Goal: Information Seeking & Learning: Learn about a topic

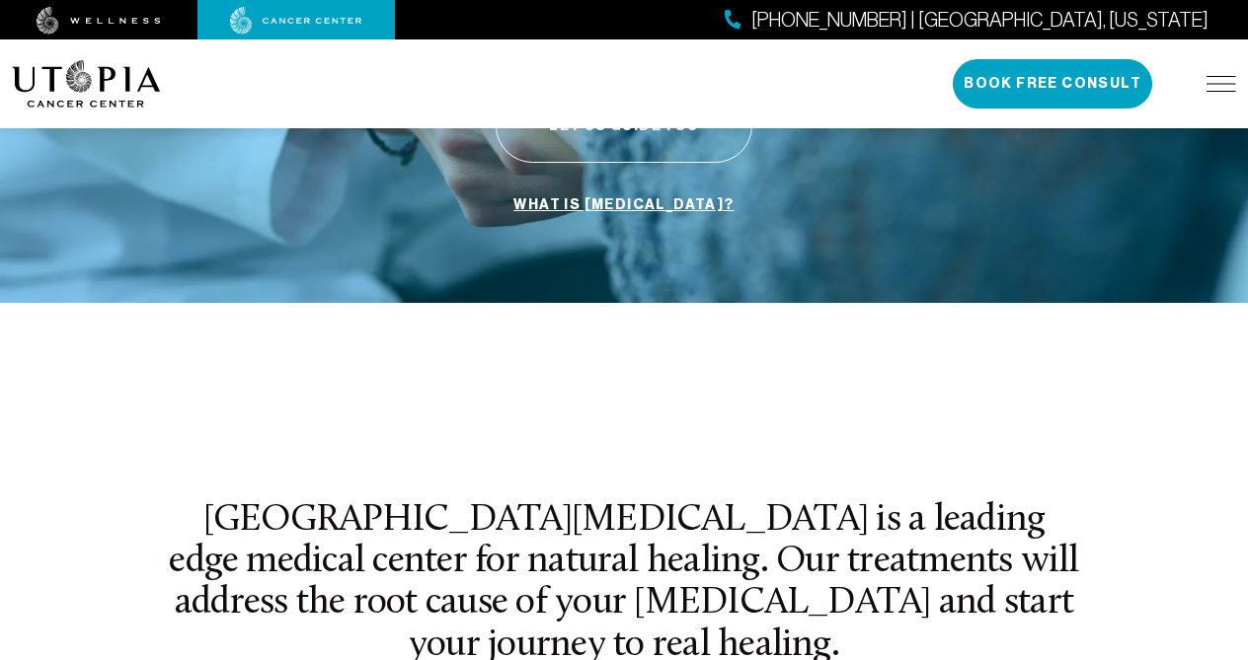
scroll to position [446, 0]
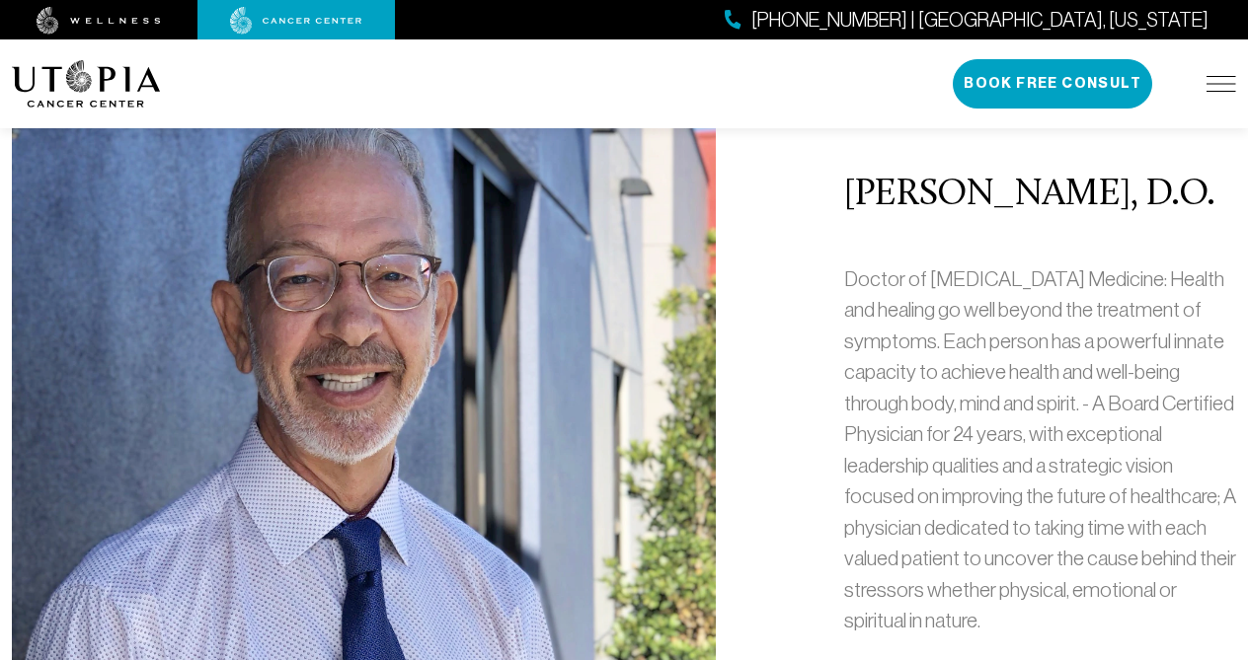
scroll to position [909, 0]
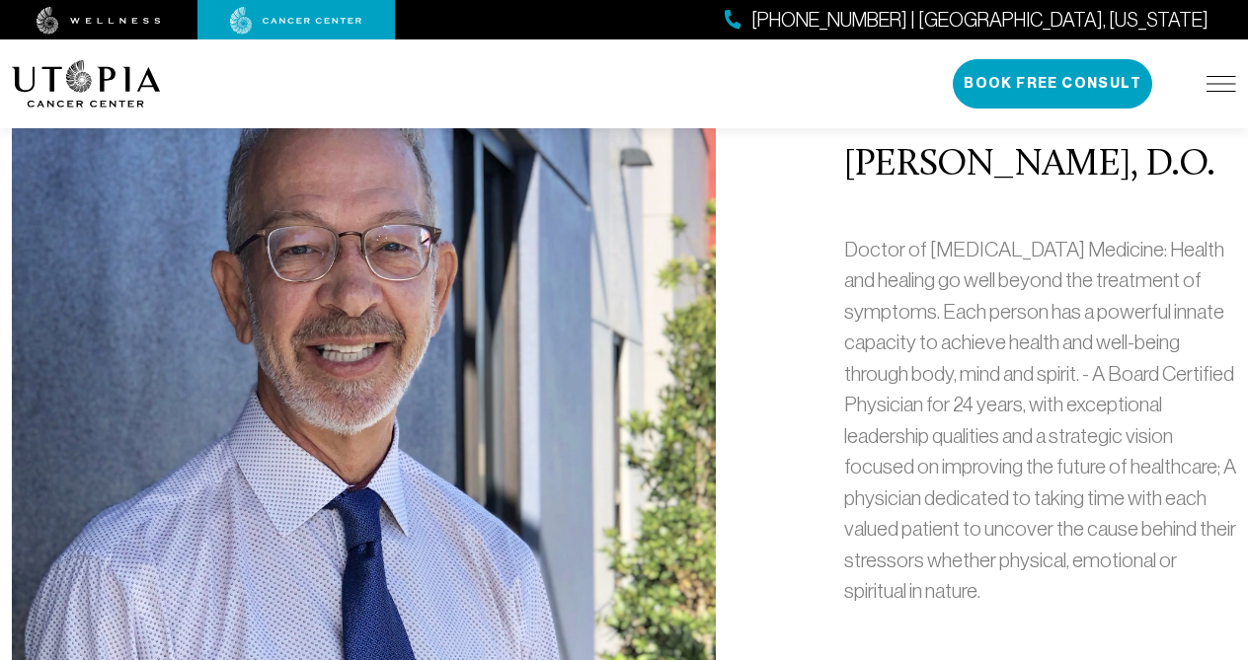
click at [753, 457] on div "[PERSON_NAME], D.O. Doctor of [MEDICAL_DATA] Medicine: Health and healing go we…" at bounding box center [624, 384] width 1248 height 818
click at [780, 414] on div "[PERSON_NAME], D.O. Doctor of [MEDICAL_DATA] Medicine: Health and healing go we…" at bounding box center [624, 384] width 1248 height 818
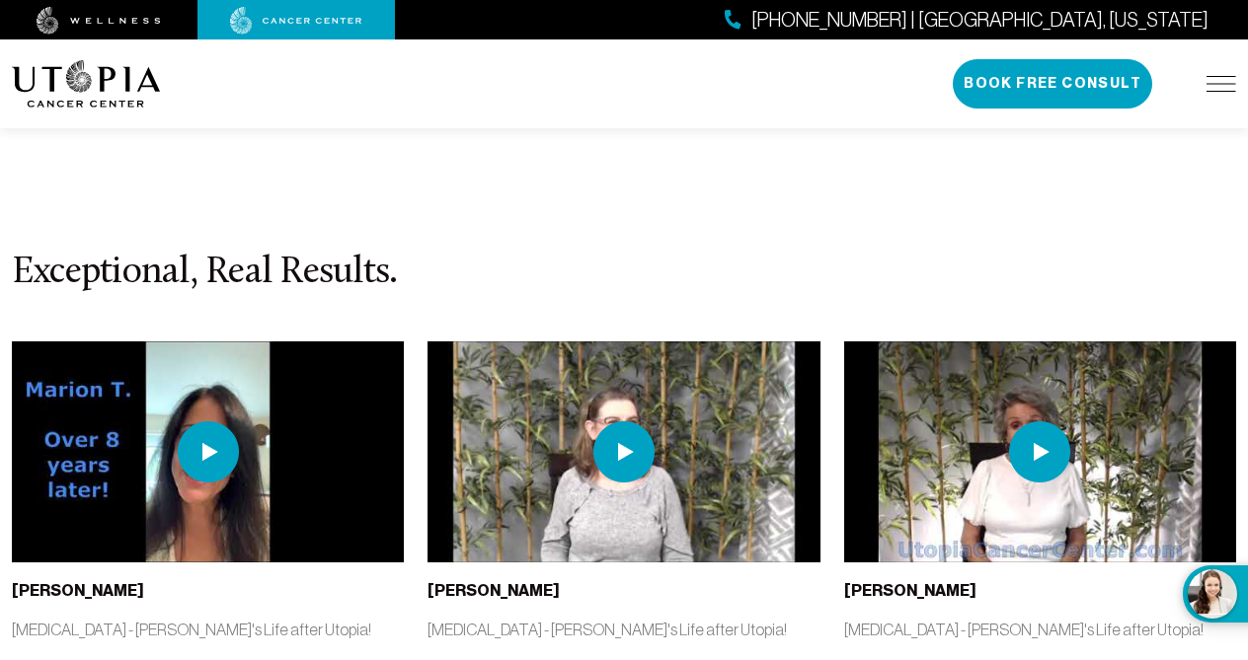
scroll to position [8723, 0]
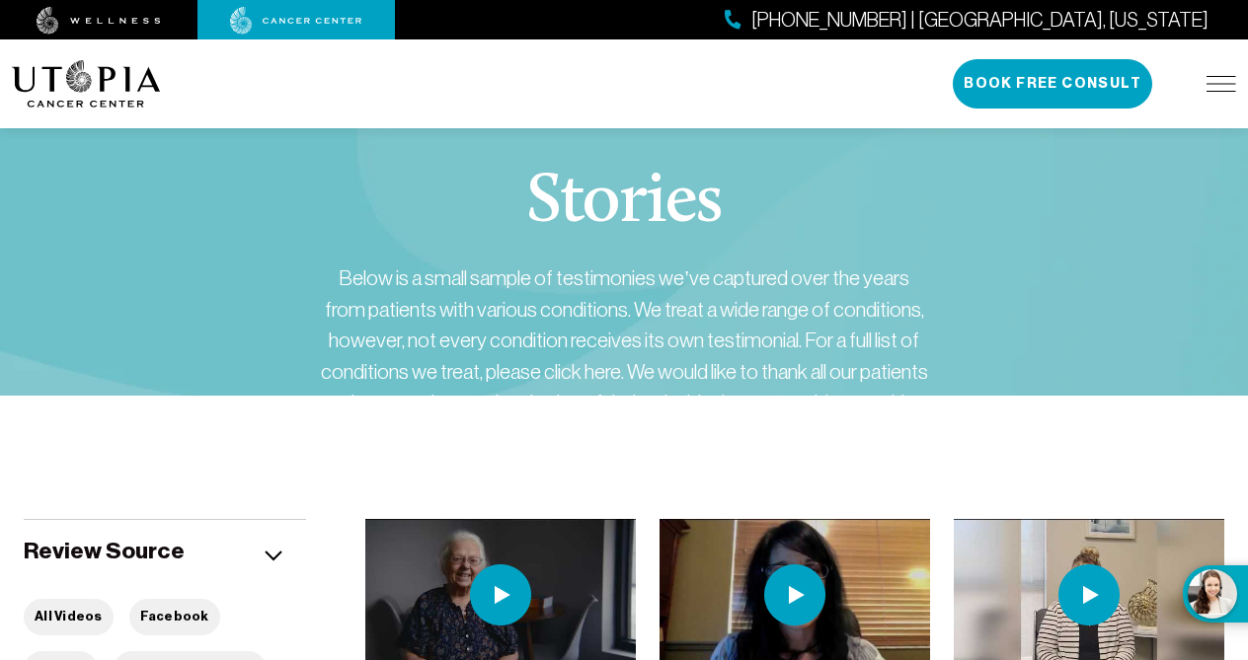
click at [574, 340] on div "Below is a small sample of testimonies we’ve captured over the years from patie…" at bounding box center [624, 356] width 612 height 187
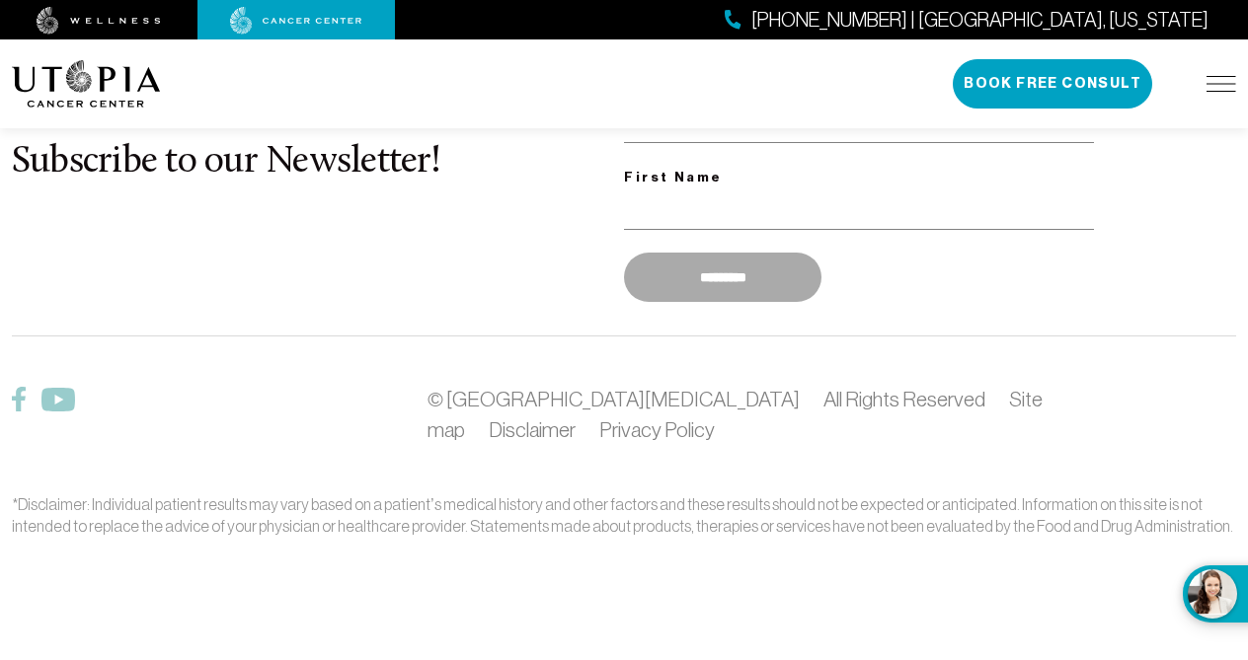
scroll to position [446, 0]
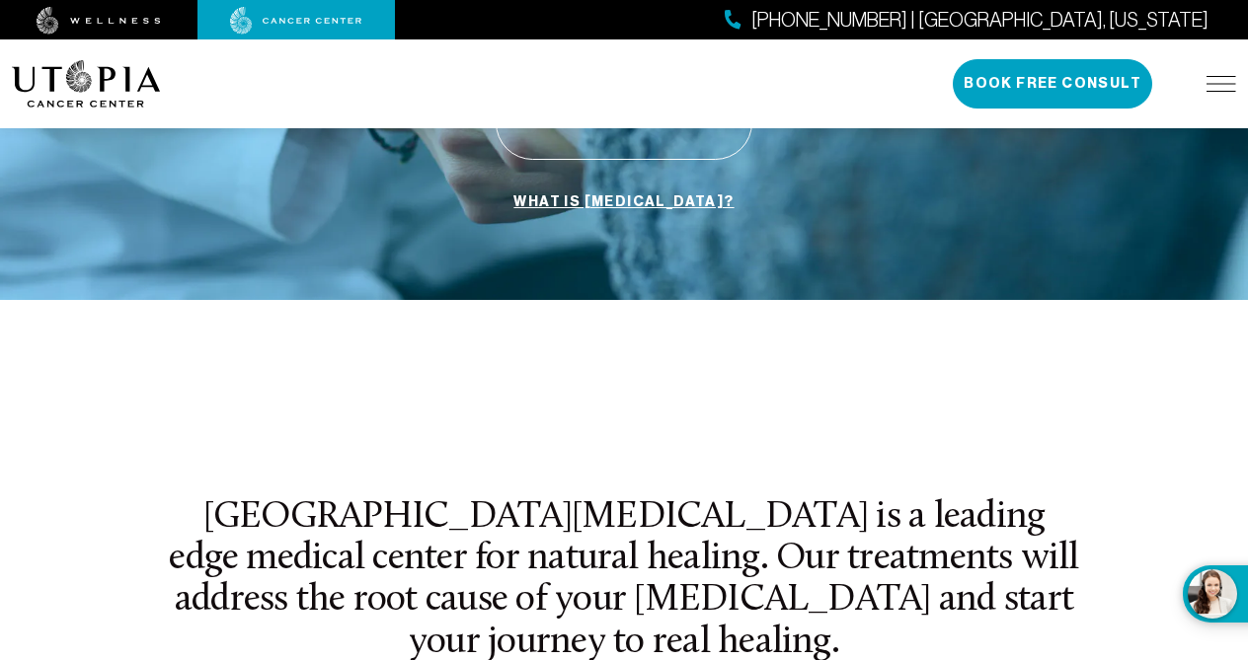
click at [1225, 80] on img at bounding box center [1221, 84] width 30 height 16
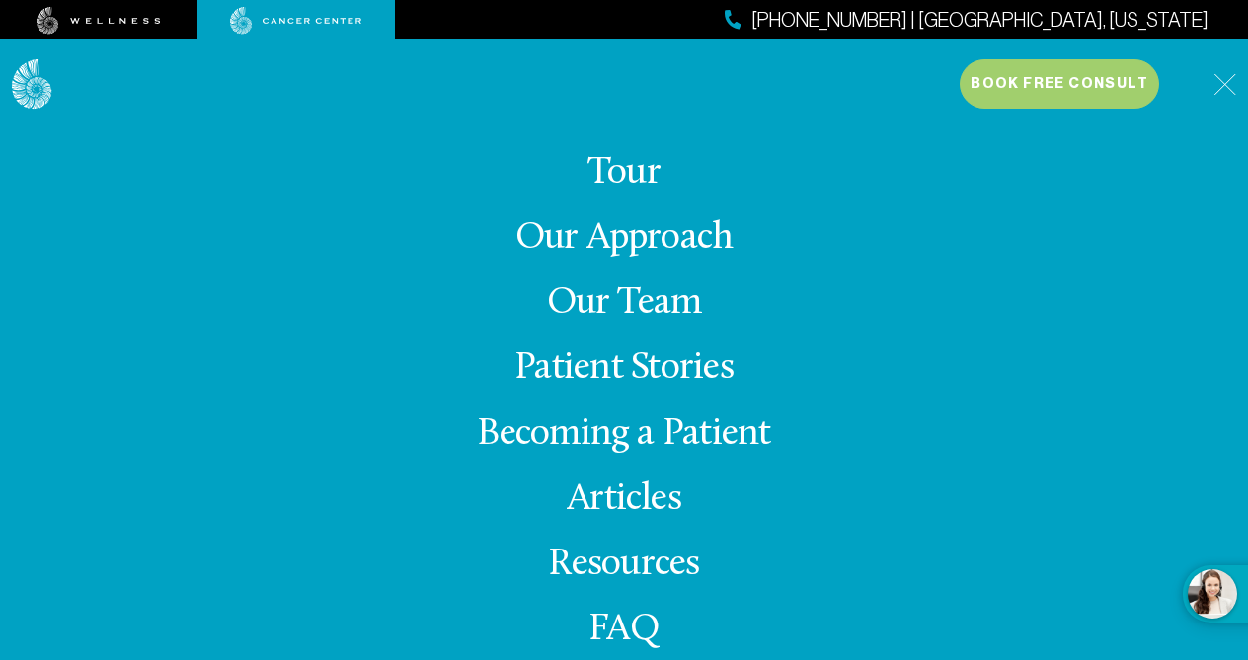
click at [565, 428] on link "Becoming a Patient" at bounding box center [623, 435] width 293 height 39
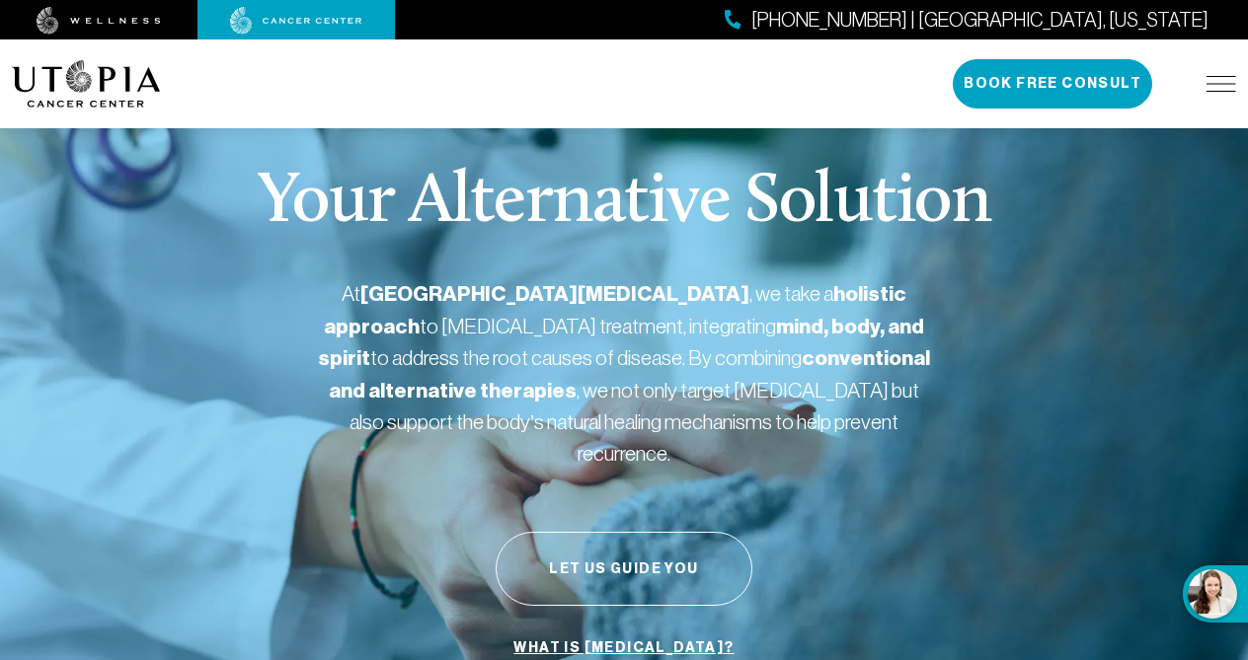
scroll to position [446, 0]
